Goal: Information Seeking & Learning: Check status

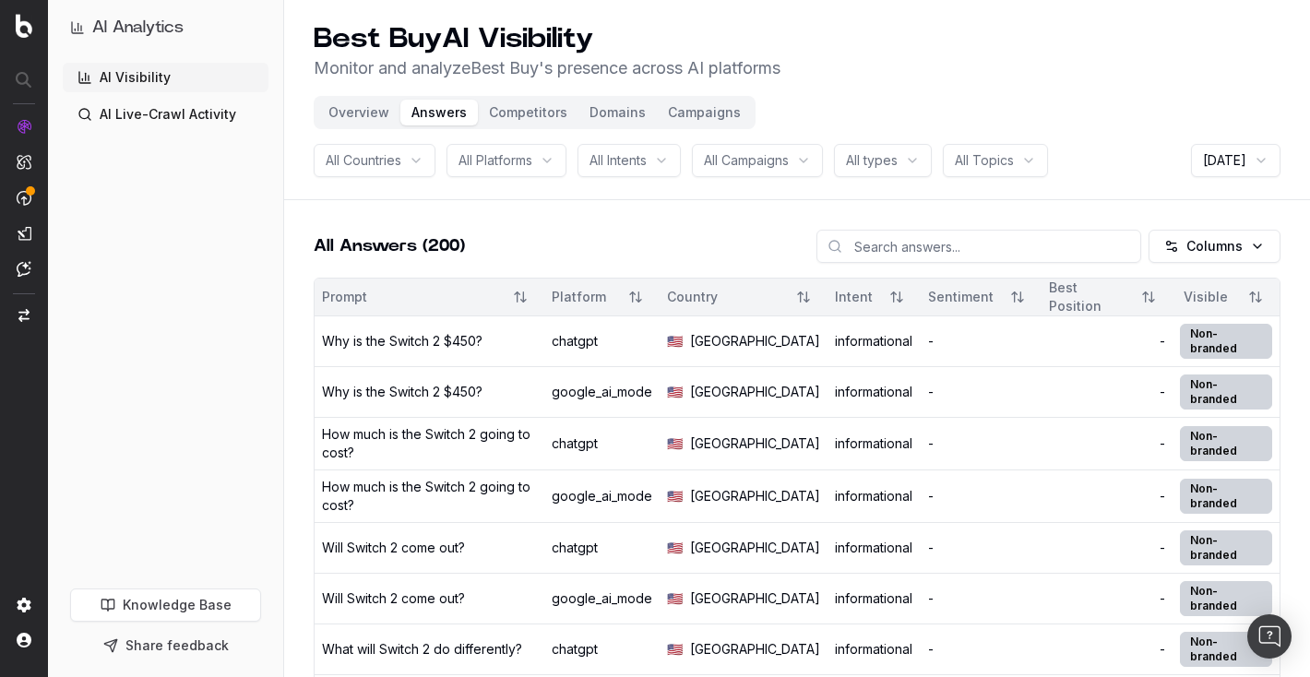
click at [480, 364] on div "Why is the Switch 2 $450?" at bounding box center [402, 392] width 161 height 18
click at [356, 112] on button "Overview" at bounding box center [358, 113] width 83 height 26
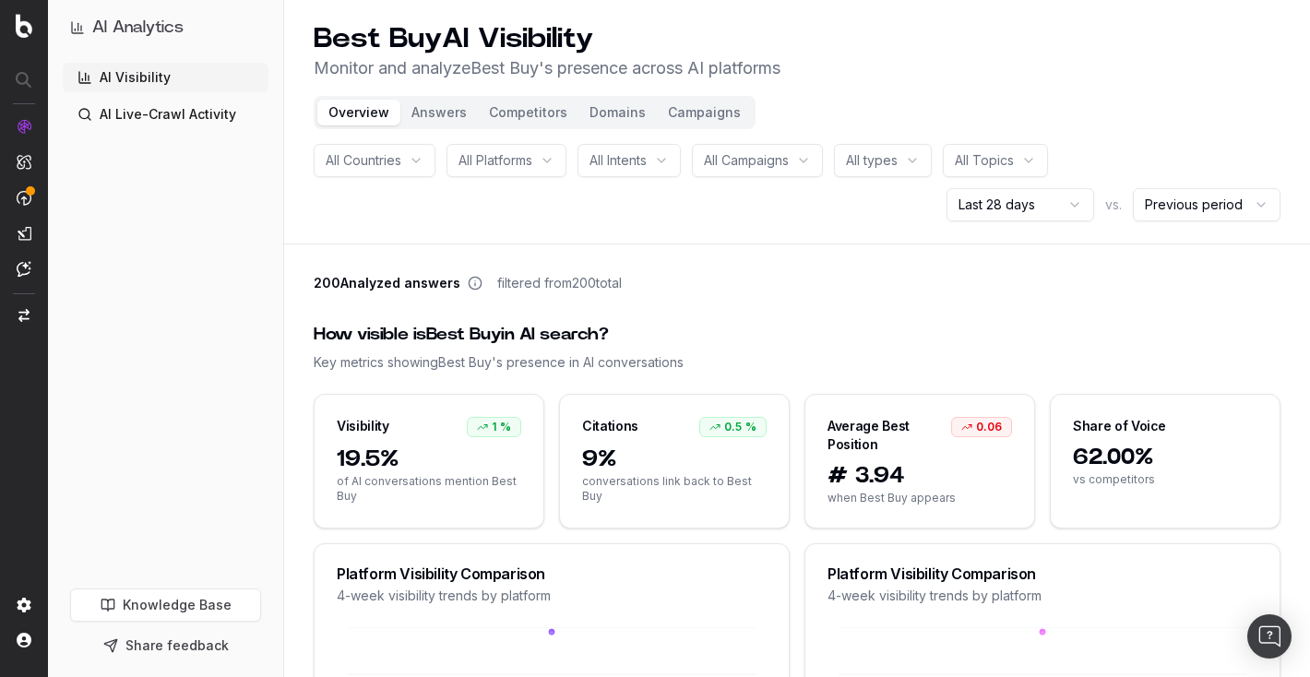
click at [875, 364] on div "Average Best Position 0.06" at bounding box center [920, 428] width 229 height 66
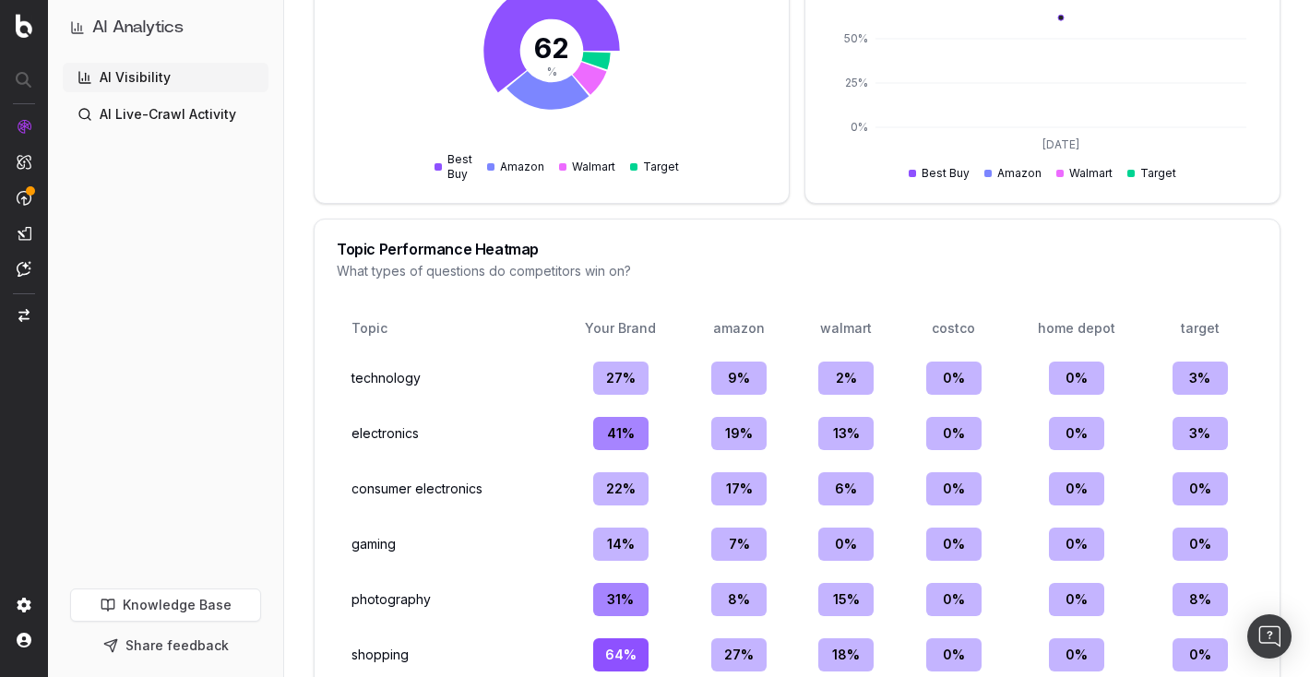
scroll to position [2068, 0]
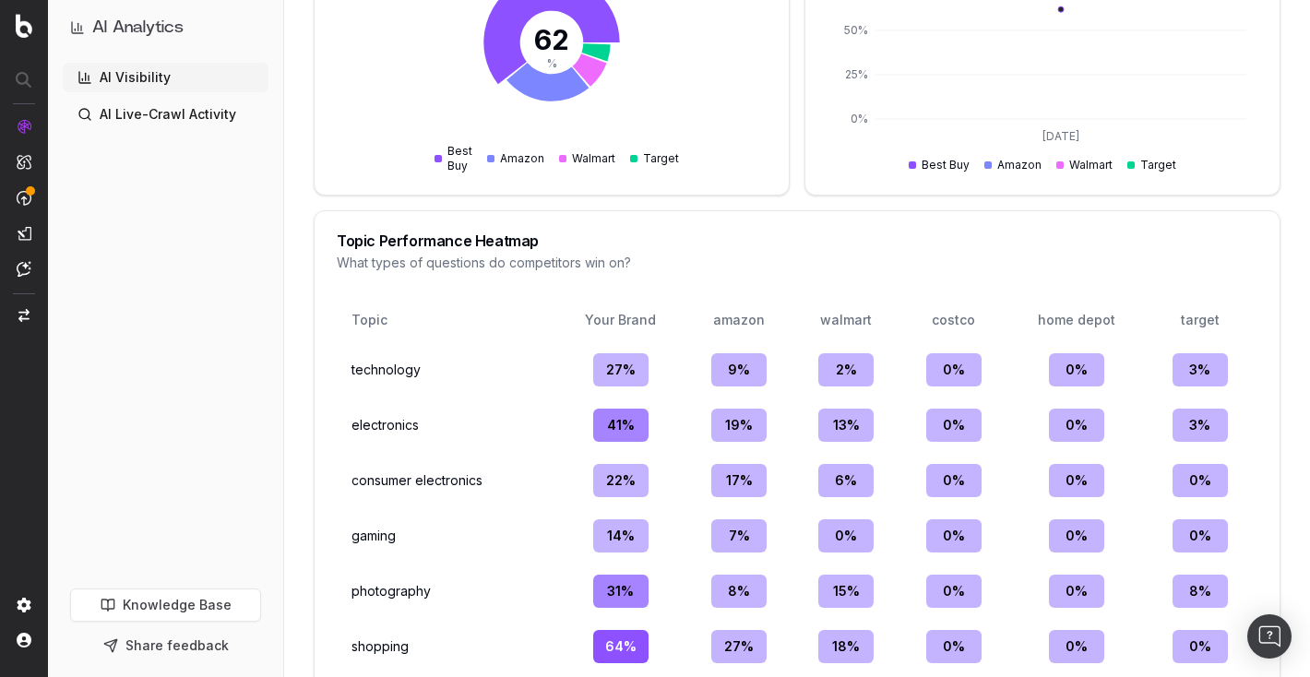
click at [374, 362] on td "technology" at bounding box center [448, 370] width 208 height 48
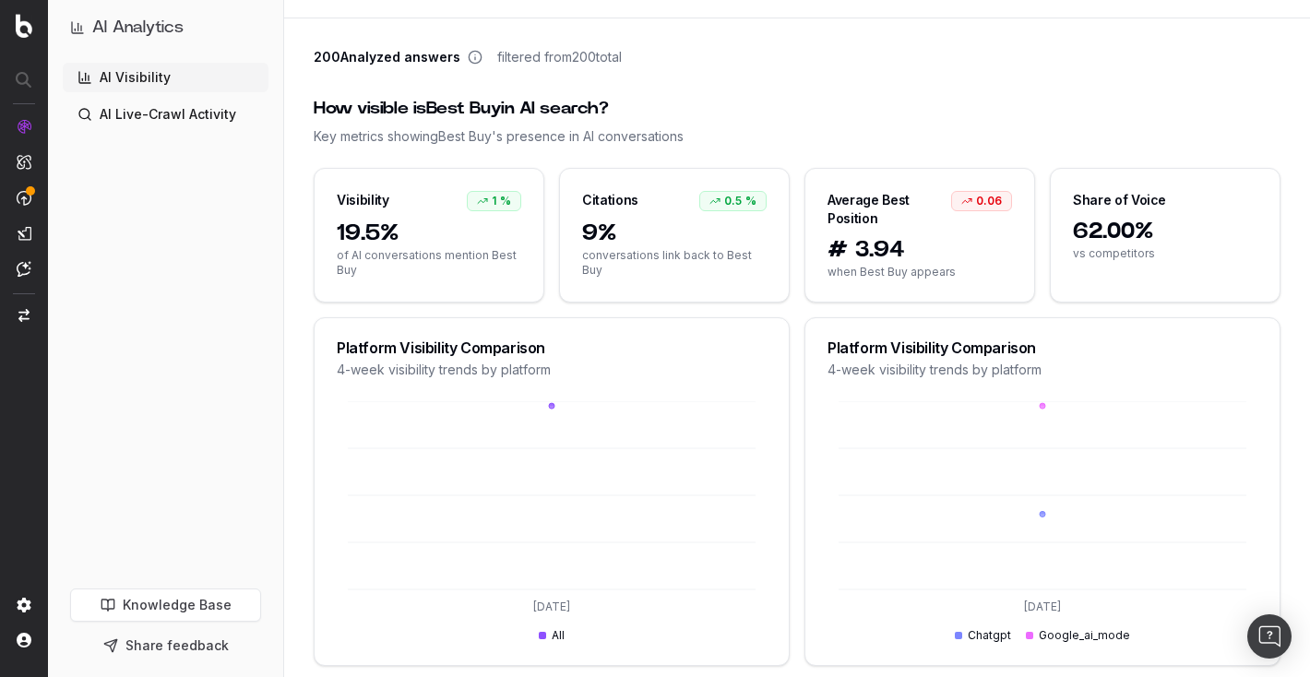
scroll to position [0, 0]
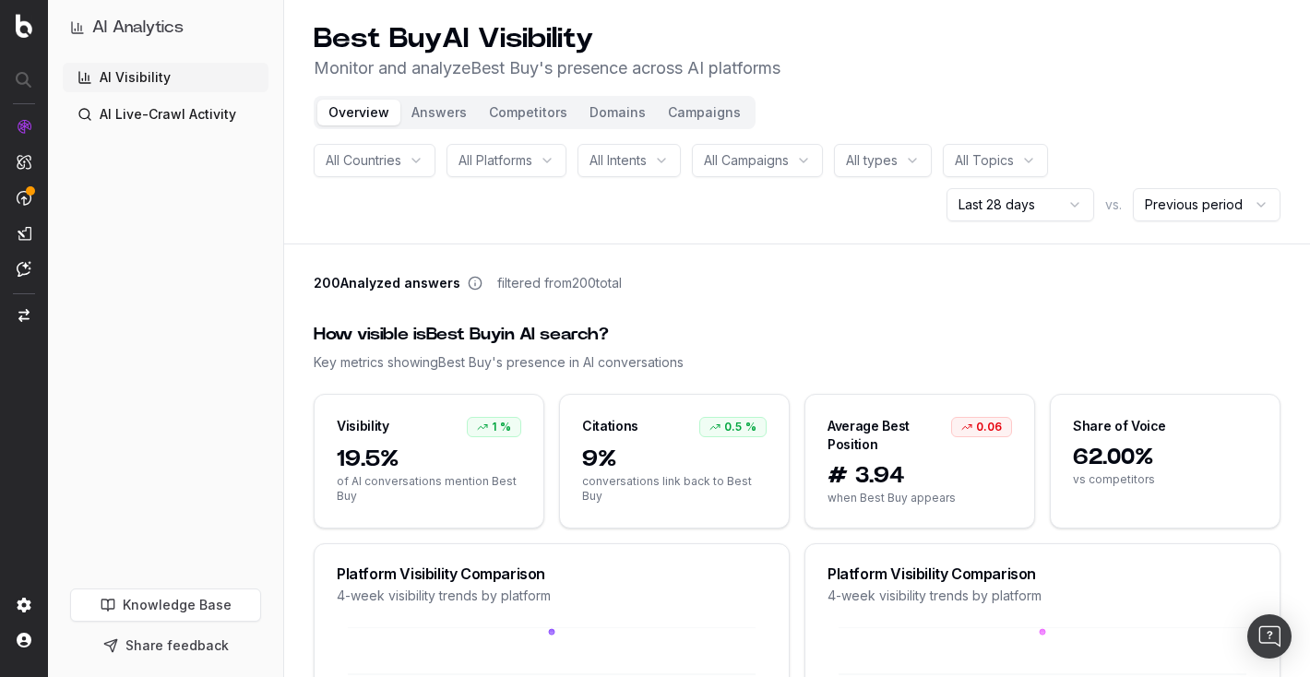
click at [384, 156] on span "All Countries" at bounding box center [364, 160] width 76 height 18
click at [625, 211] on div "All Countries All Platforms All Intents All Campaigns All types All Topics Last…" at bounding box center [797, 183] width 967 height 78
click at [503, 162] on span "All Platforms" at bounding box center [496, 160] width 74 height 18
click at [491, 292] on div "google_ai_mode" at bounding box center [534, 293] width 231 height 30
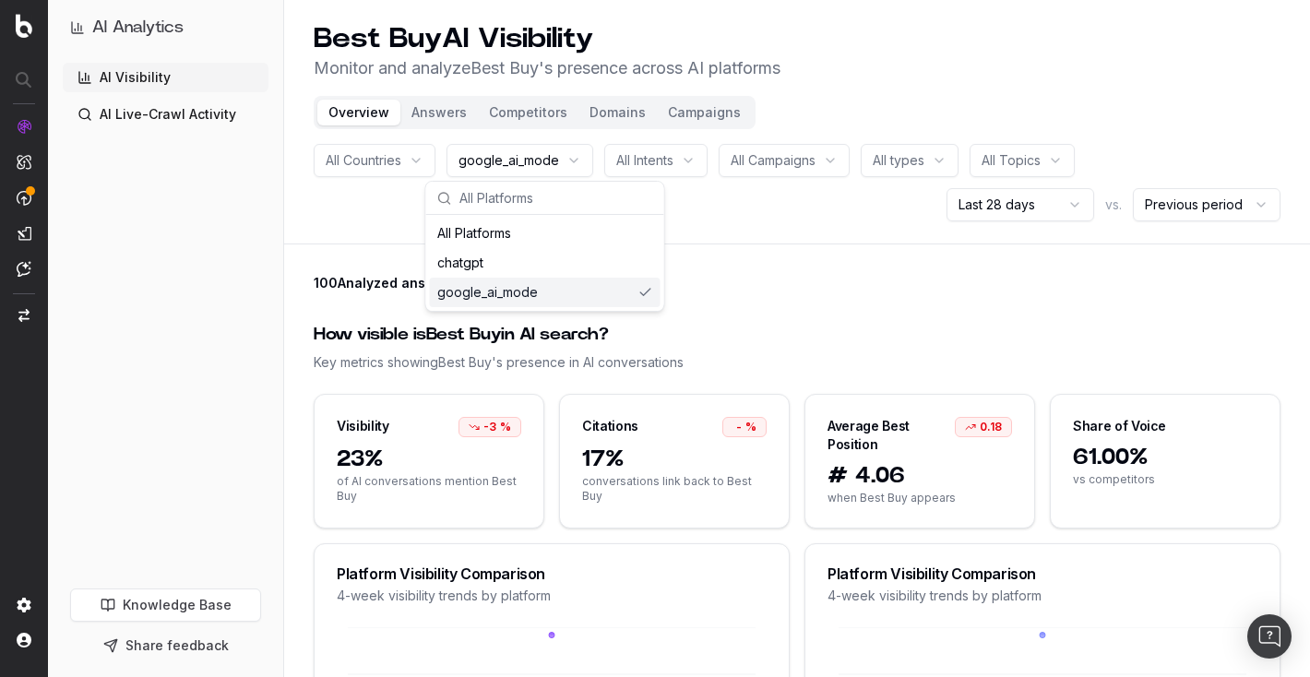
click at [688, 211] on div "All Countries google_ai_mode All Intents All Campaigns All types All Topics Las…" at bounding box center [797, 183] width 967 height 78
click at [511, 169] on span "google_ai_mode" at bounding box center [509, 160] width 101 height 18
click at [387, 161] on span "All Countries" at bounding box center [364, 160] width 76 height 18
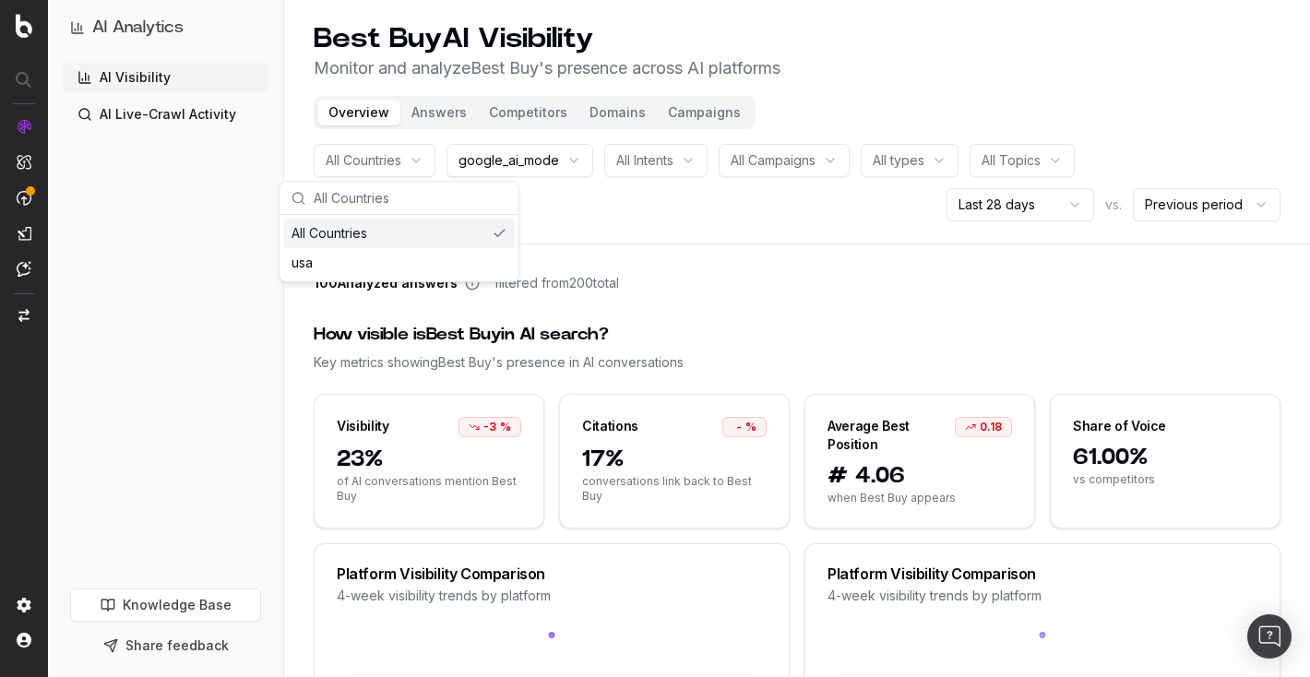
click at [617, 232] on header "Best Buy AI Visibility Monitor and analyze Best Buy 's presence across AI platf…" at bounding box center [797, 122] width 1026 height 245
